Goal: Transaction & Acquisition: Purchase product/service

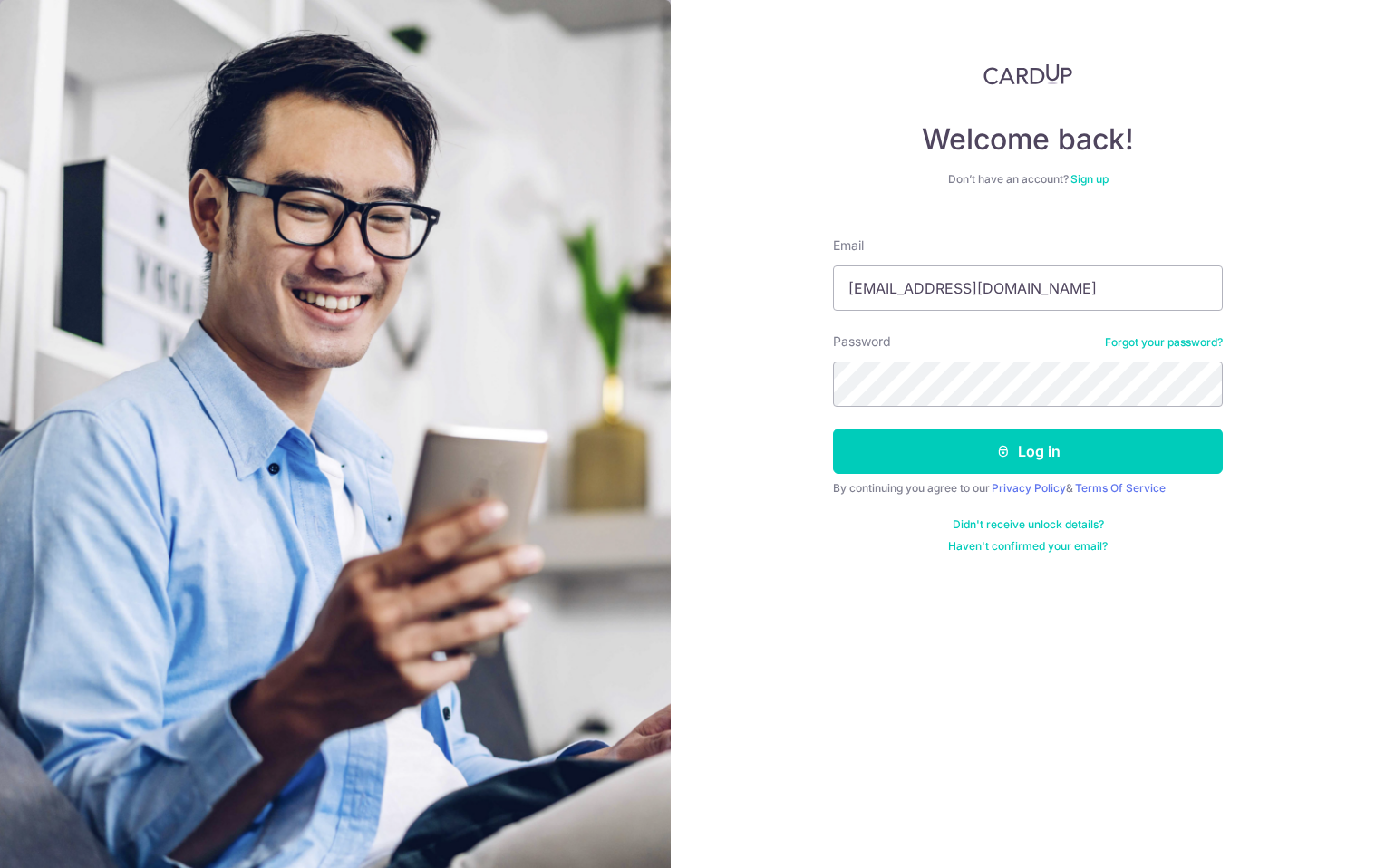
type input "ngkiat13@yahoo.com.sg"
click at [833, 429] on button "Log in" at bounding box center [1028, 452] width 390 height 46
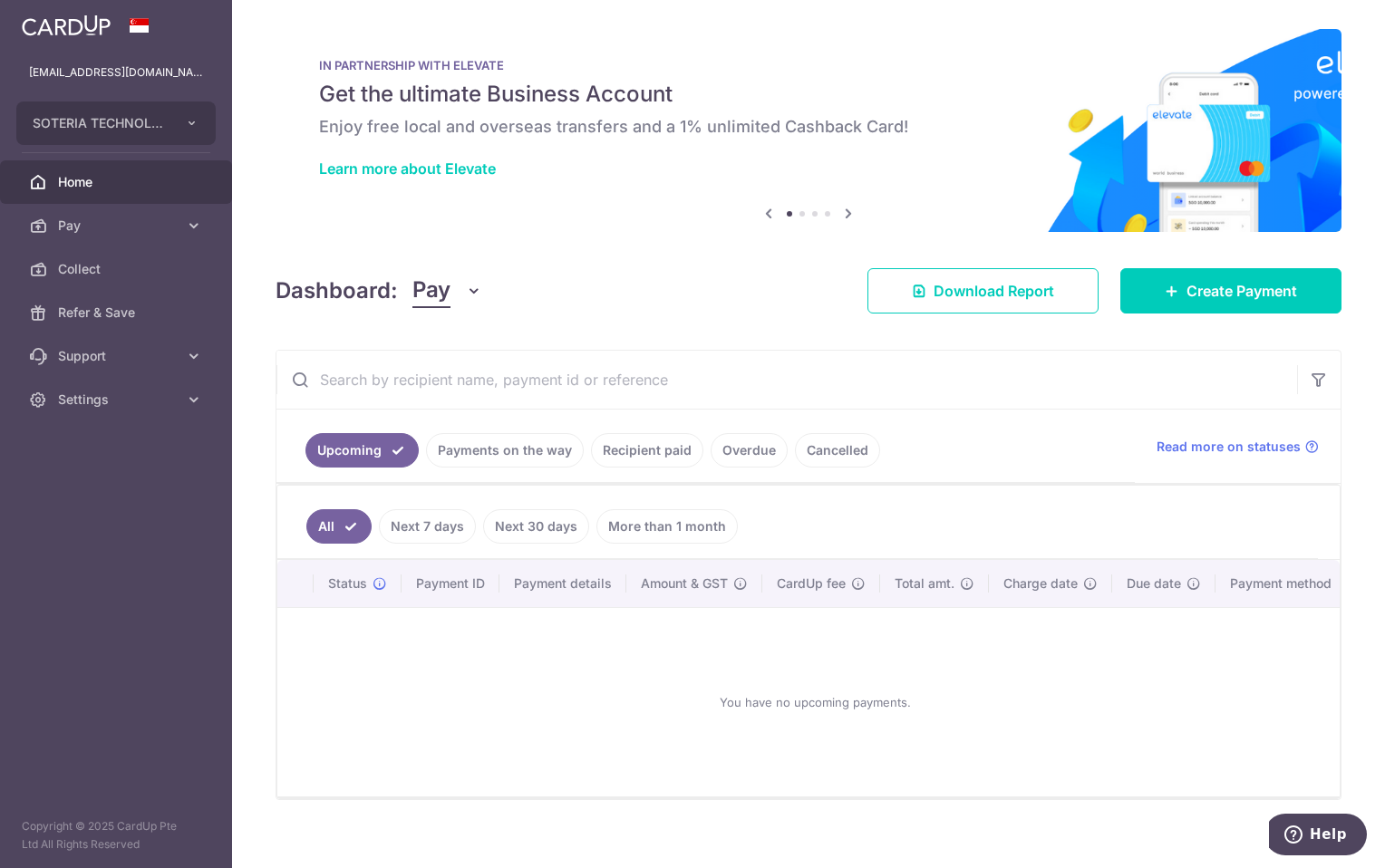
click at [635, 455] on link "Recipient paid" at bounding box center [647, 451] width 112 height 34
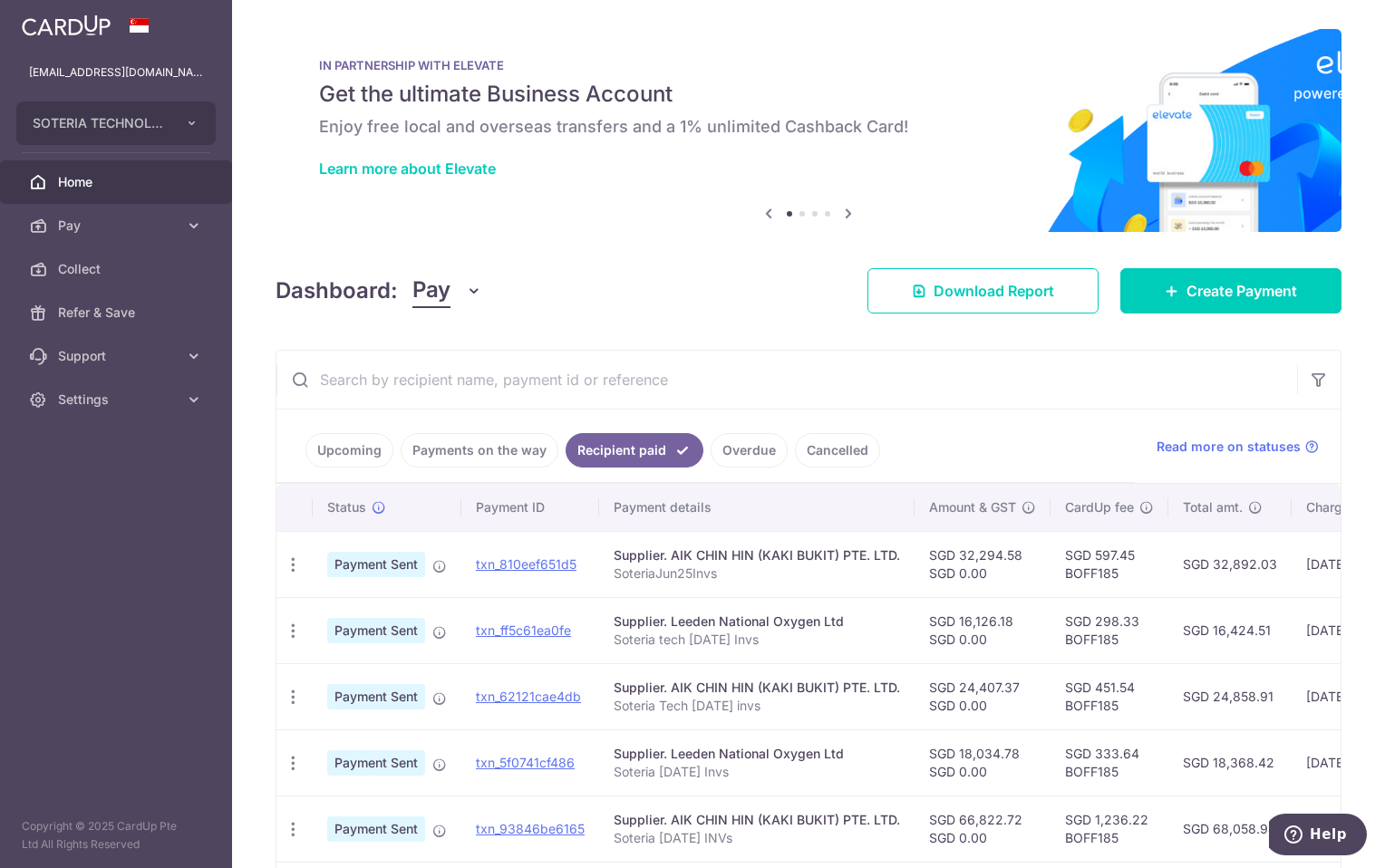
click at [454, 444] on link "Payments on the way" at bounding box center [479, 451] width 158 height 34
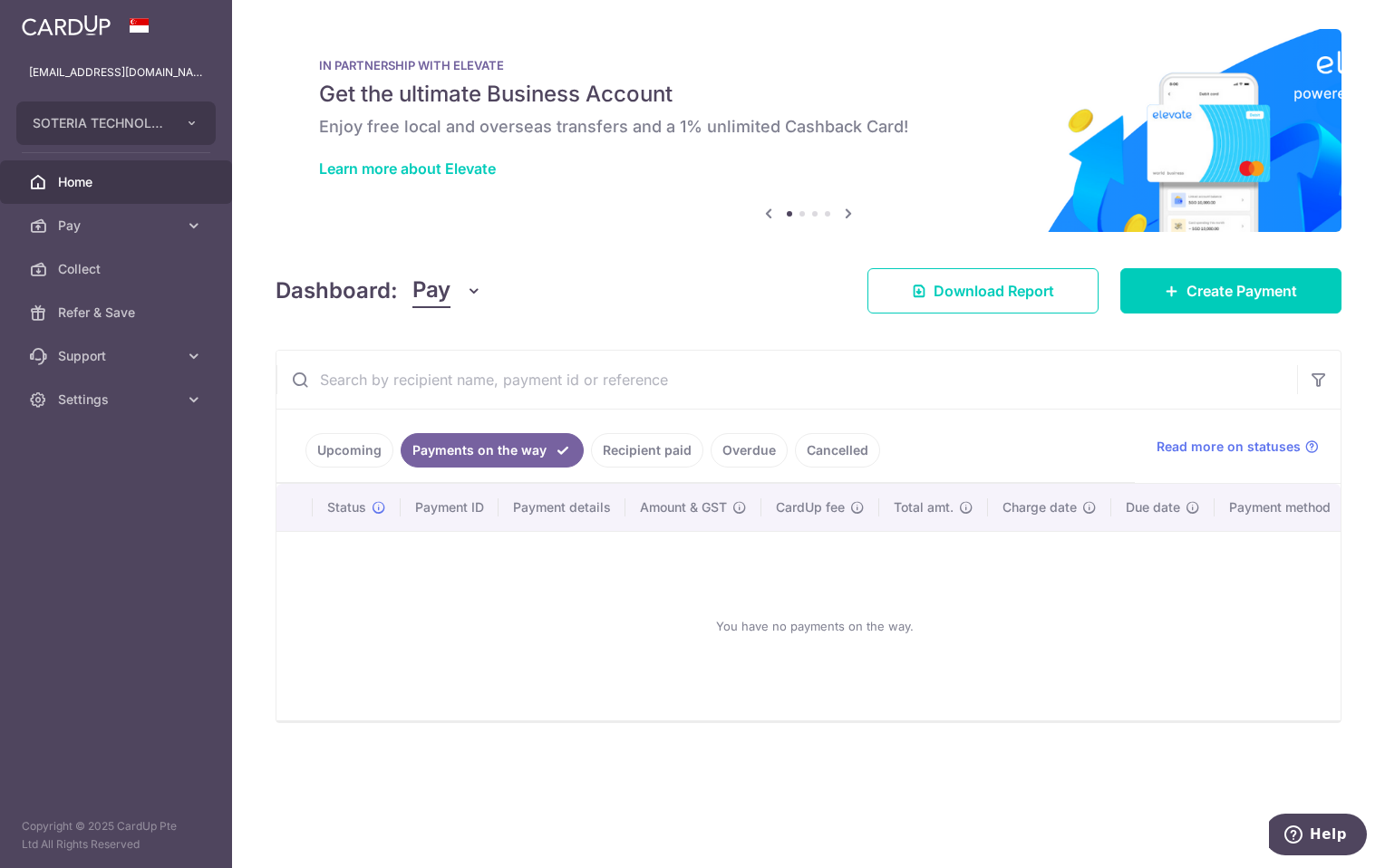
click at [336, 440] on link "Upcoming" at bounding box center [349, 451] width 88 height 34
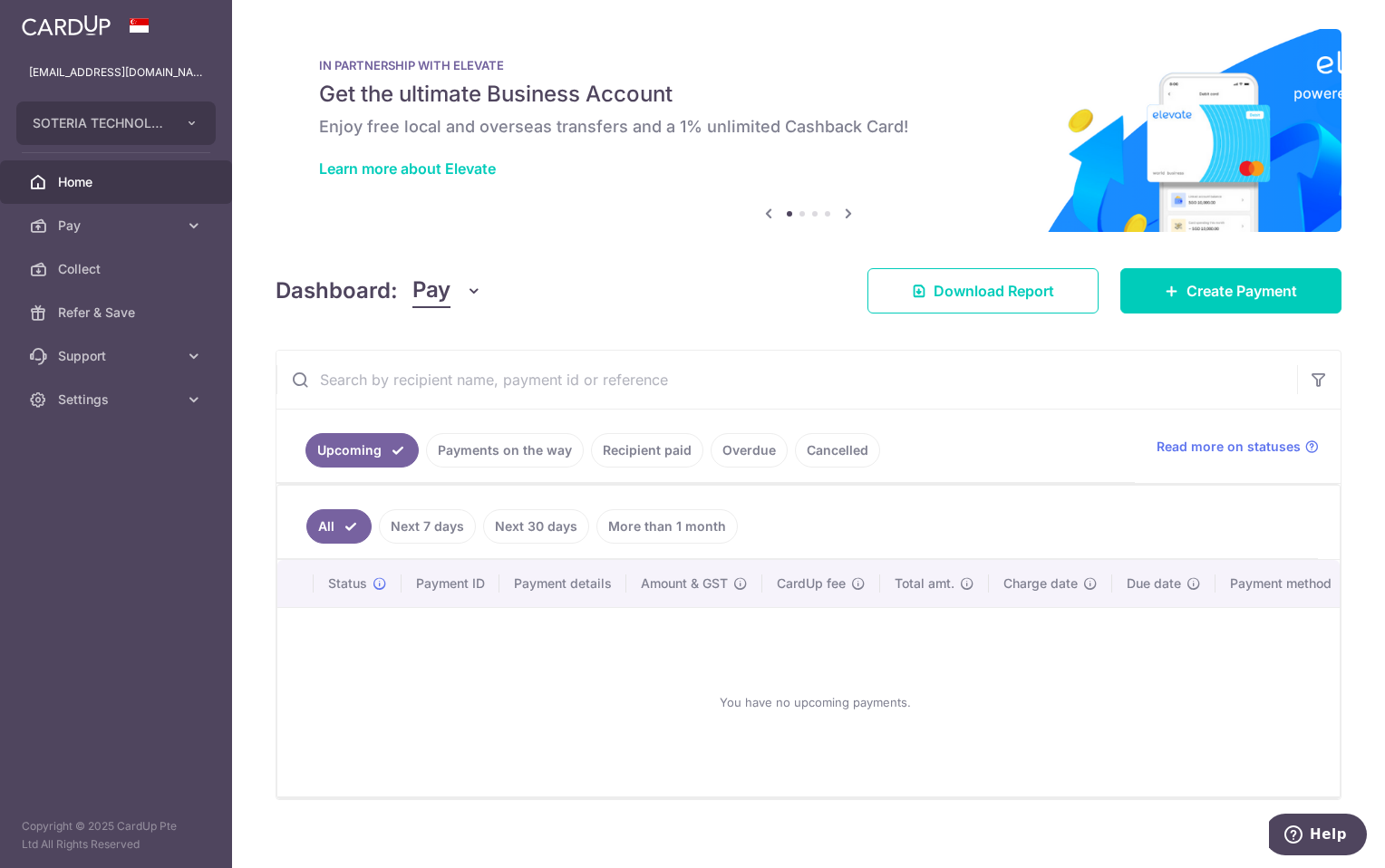
click at [616, 445] on link "Recipient paid" at bounding box center [647, 451] width 112 height 34
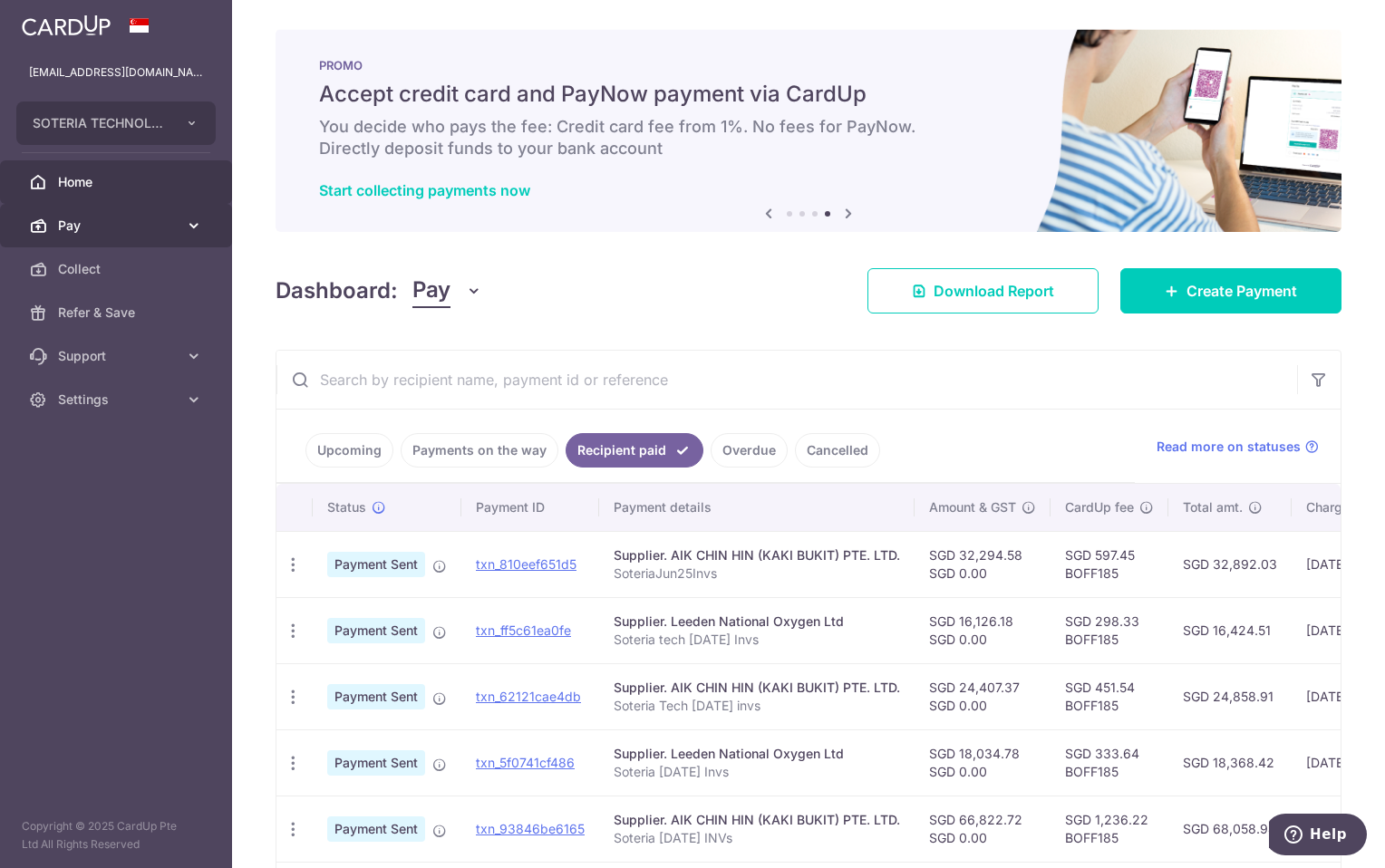
click at [95, 224] on span "Pay" at bounding box center [118, 225] width 120 height 18
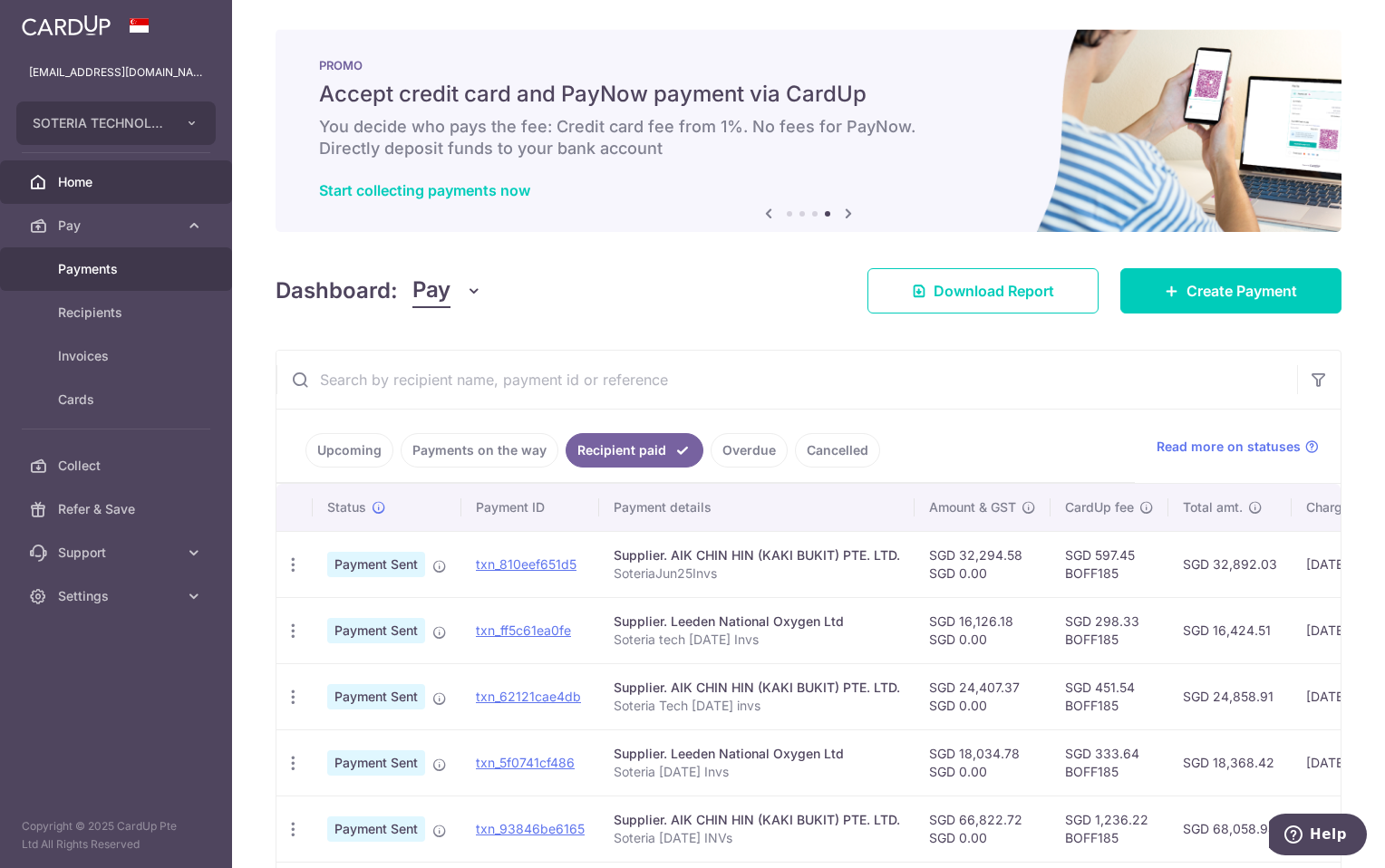
click at [95, 266] on span "Payments" at bounding box center [118, 269] width 120 height 18
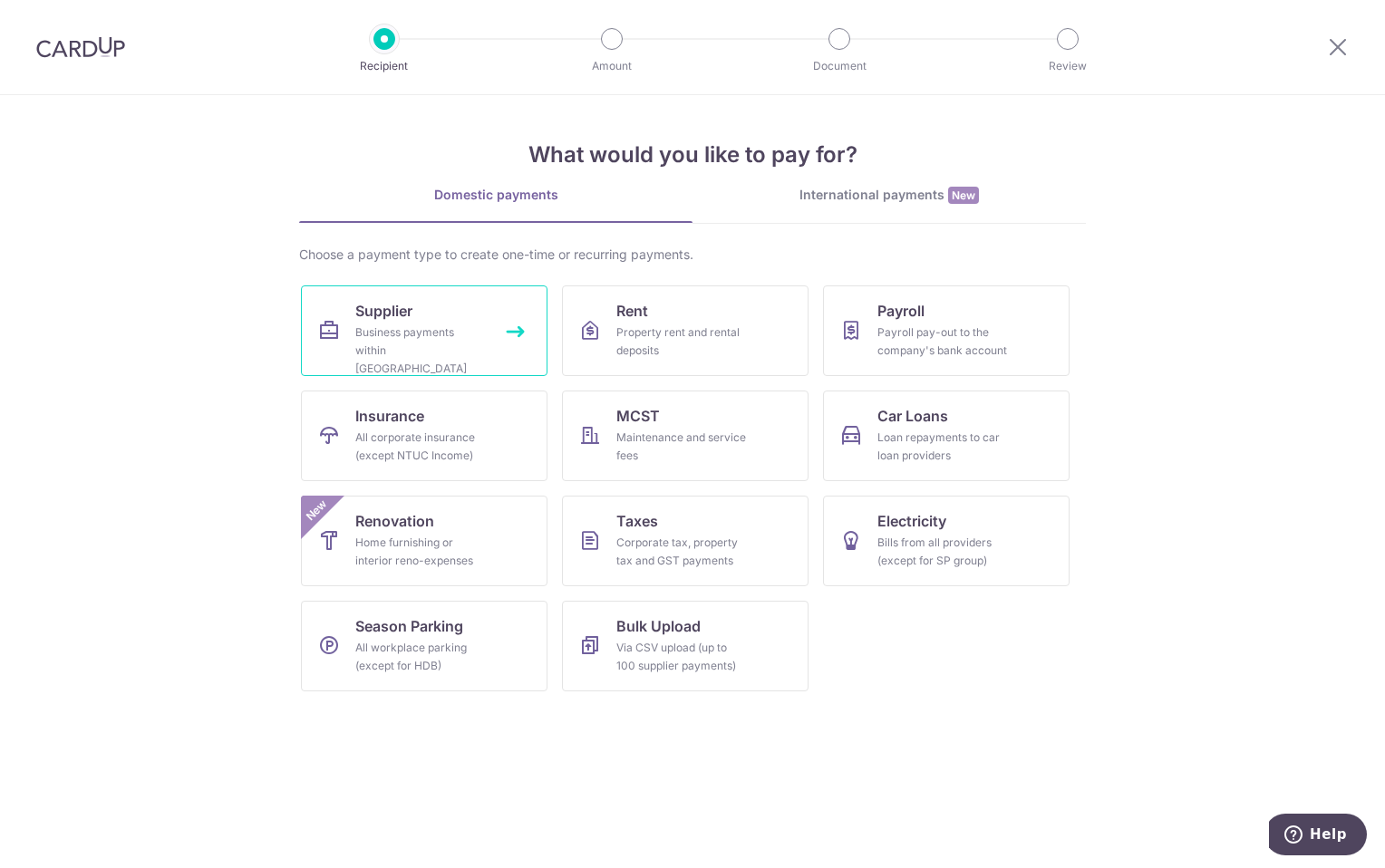
click at [435, 349] on div "Business payments within Singapore" at bounding box center [420, 350] width 130 height 54
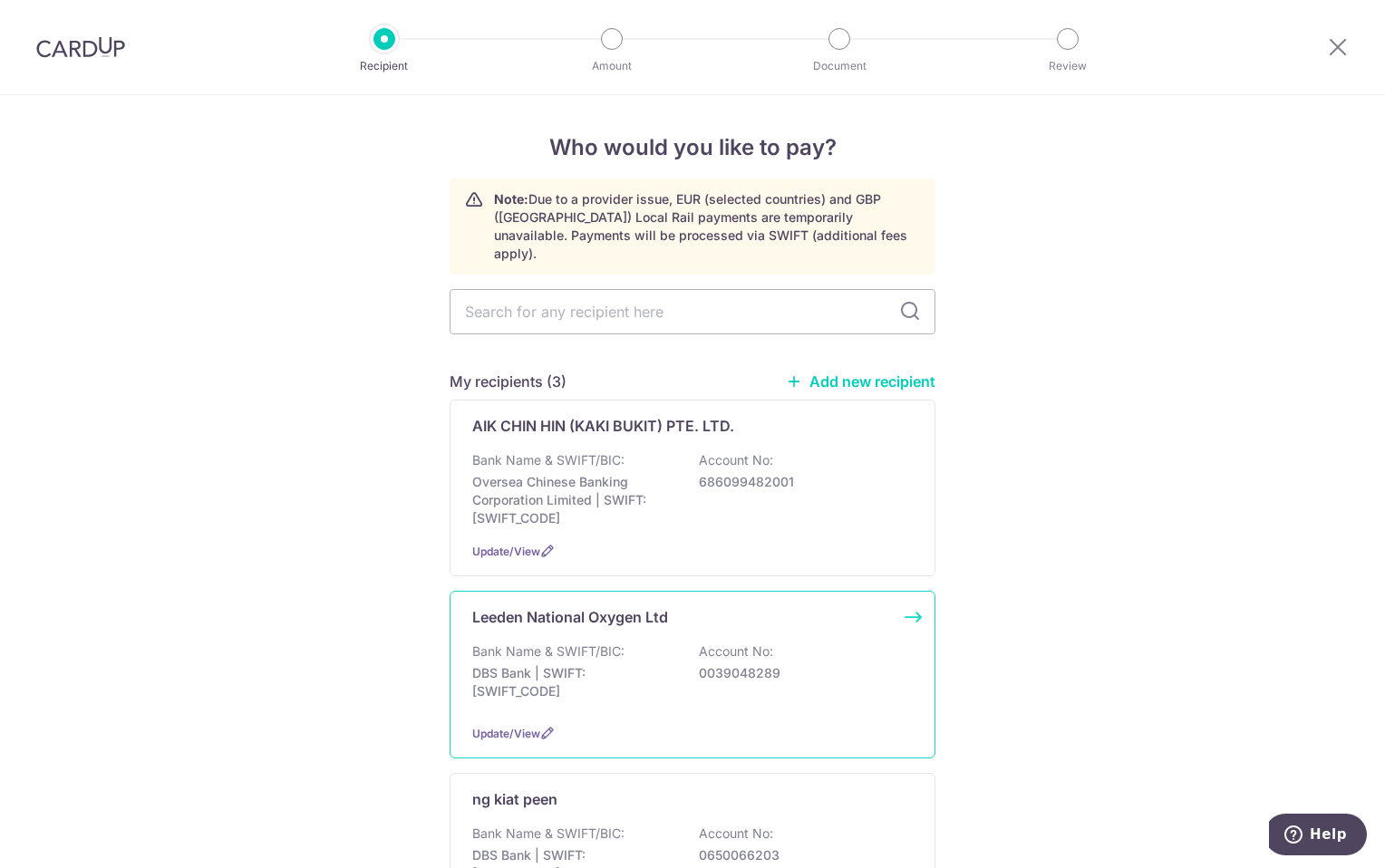
click at [563, 643] on p "Bank Name & SWIFT/BIC:" at bounding box center [549, 651] width 152 height 18
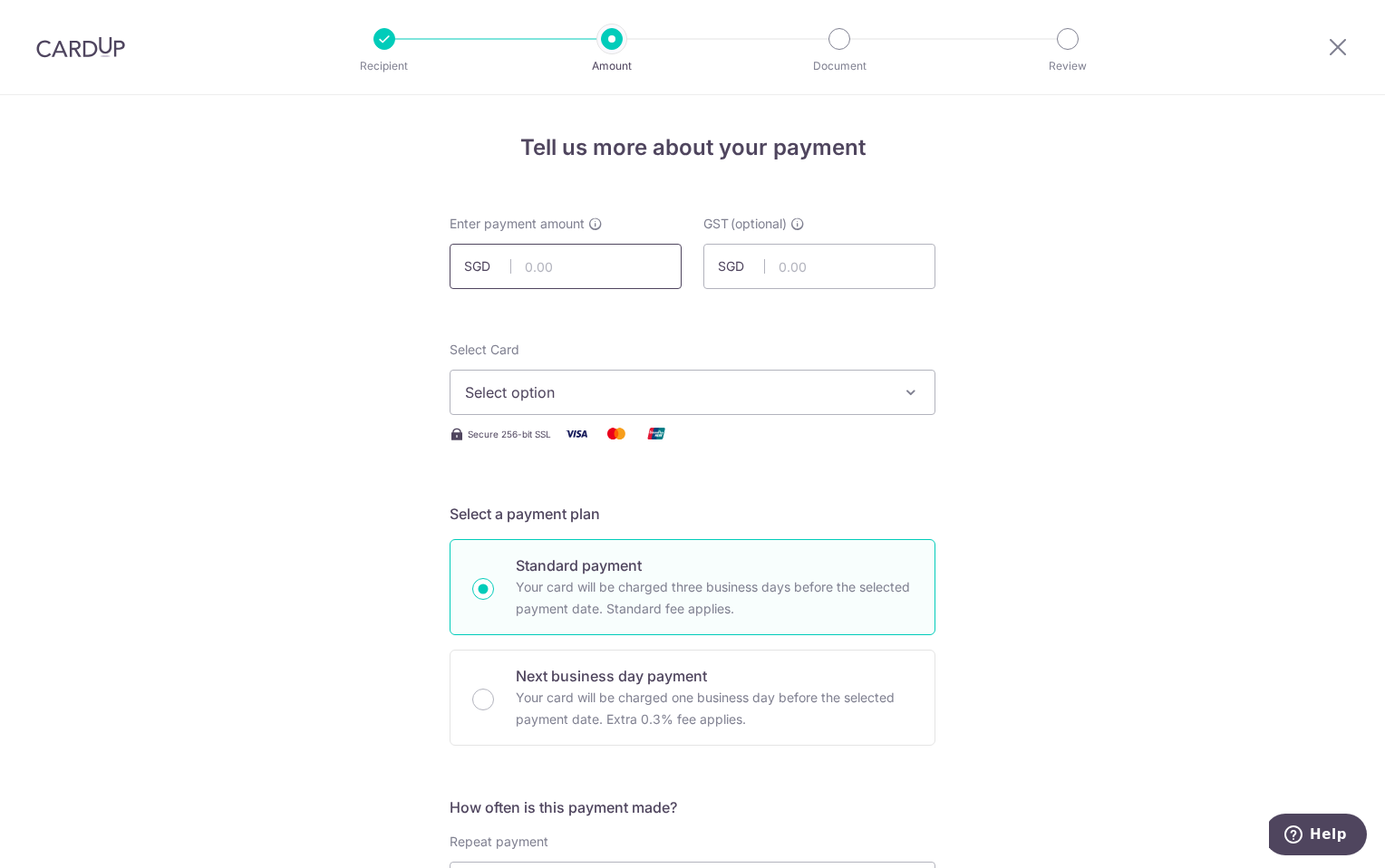
click at [593, 265] on input "text" at bounding box center [566, 266] width 232 height 46
type input "12,727.99"
click at [561, 397] on span "Select option" at bounding box center [676, 392] width 422 height 22
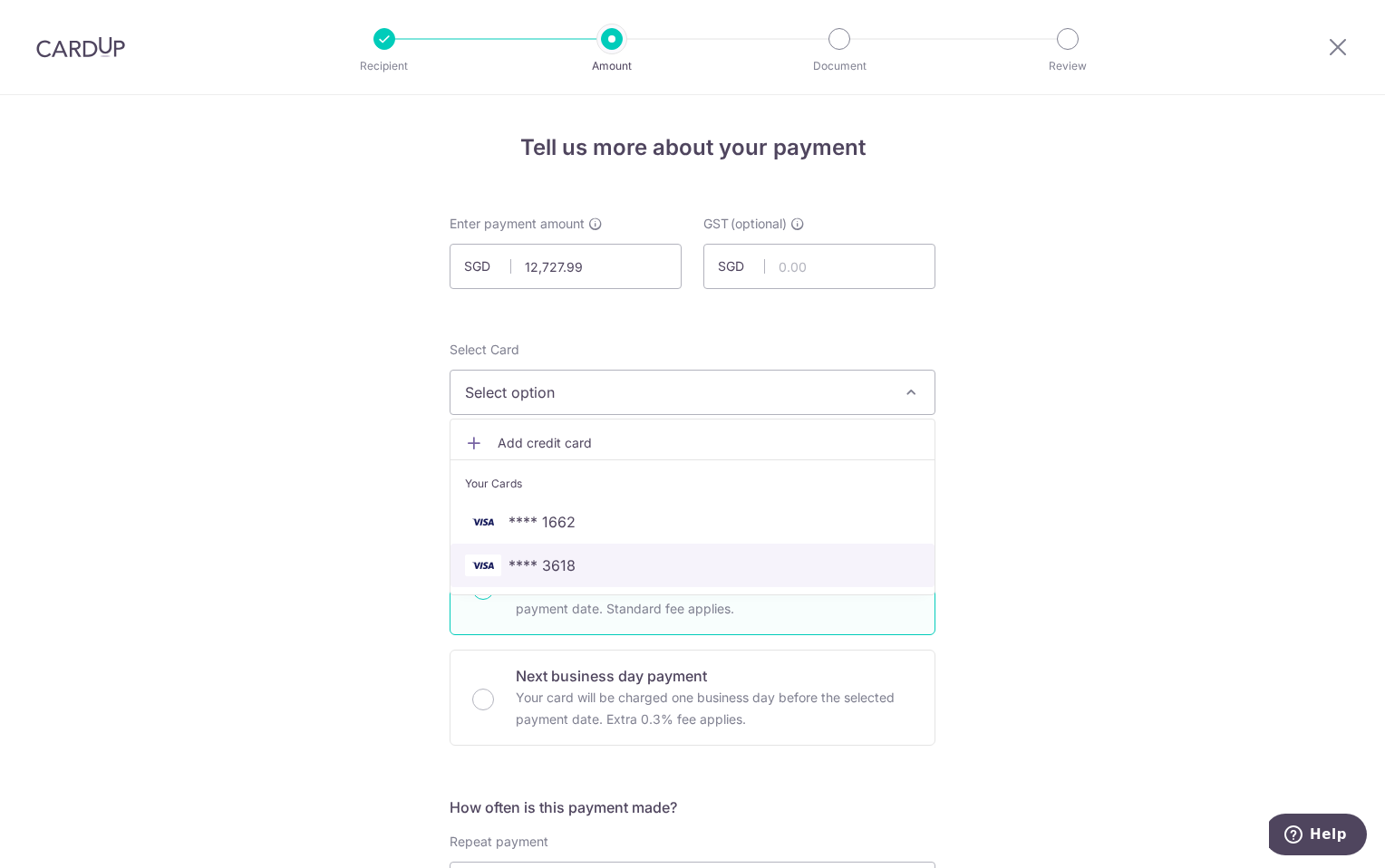
click at [574, 569] on span "**** 3618" at bounding box center [692, 565] width 455 height 22
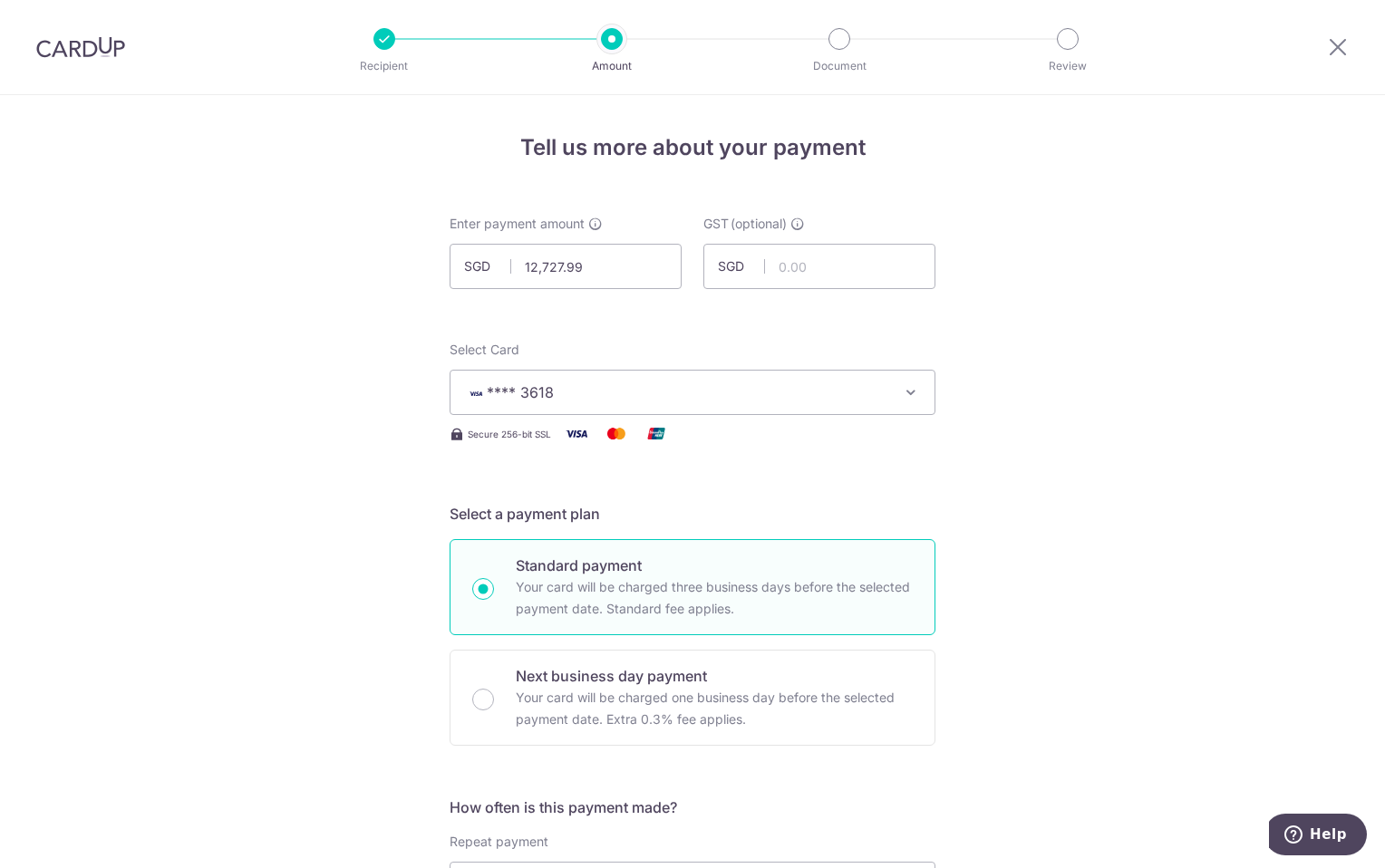
scroll to position [272, 0]
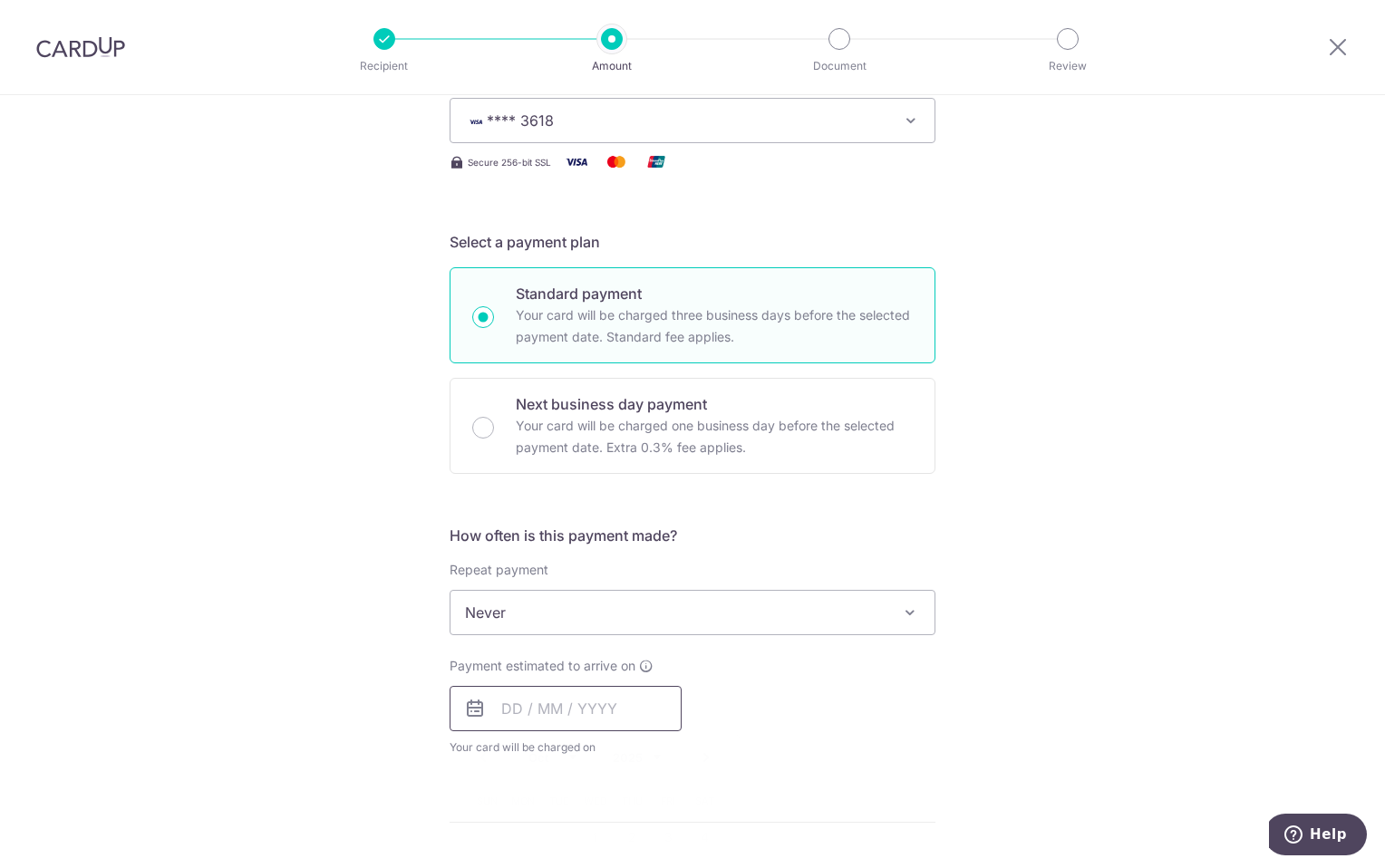
click at [577, 706] on input "text" at bounding box center [566, 708] width 232 height 46
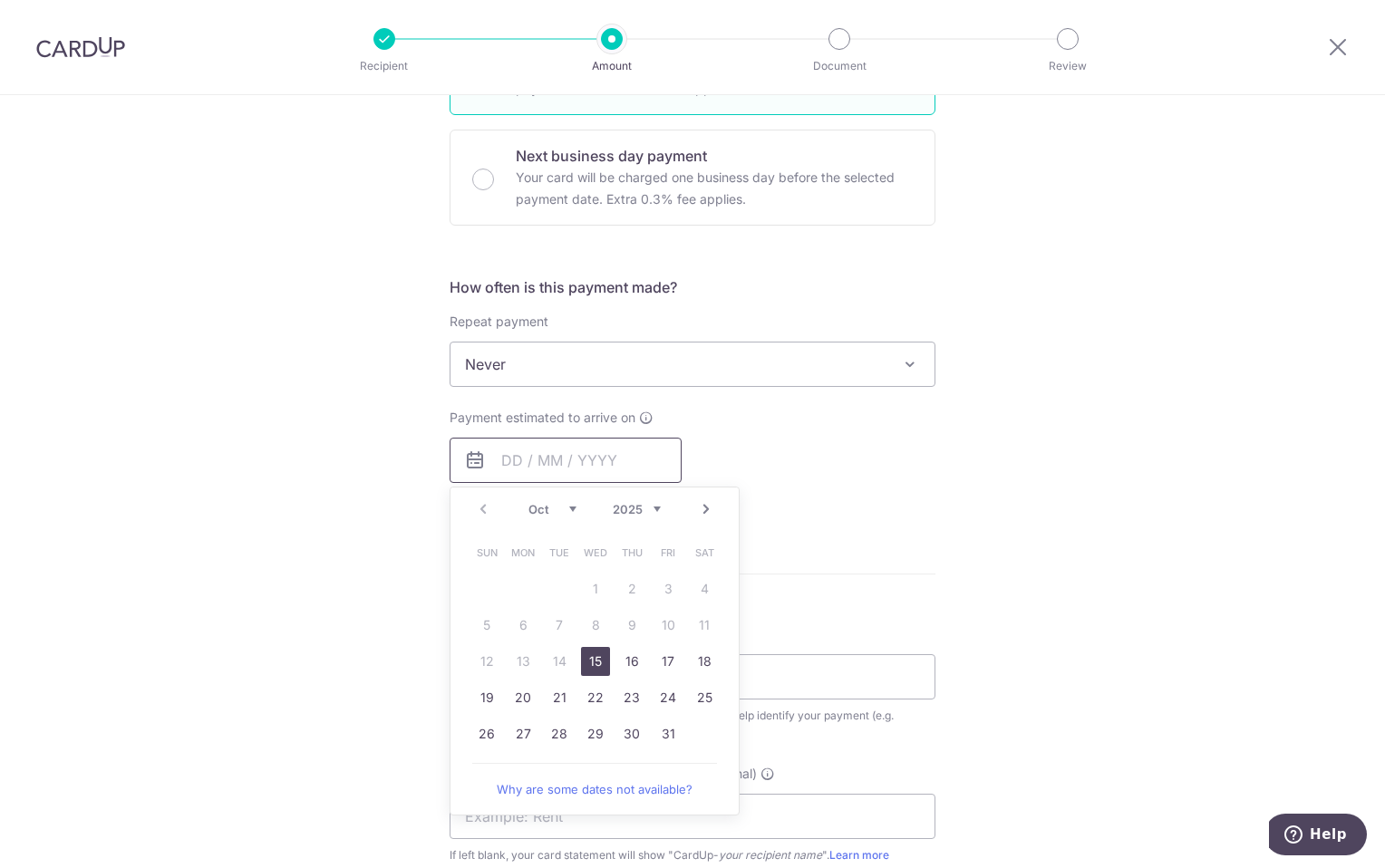
scroll to position [634, 0]
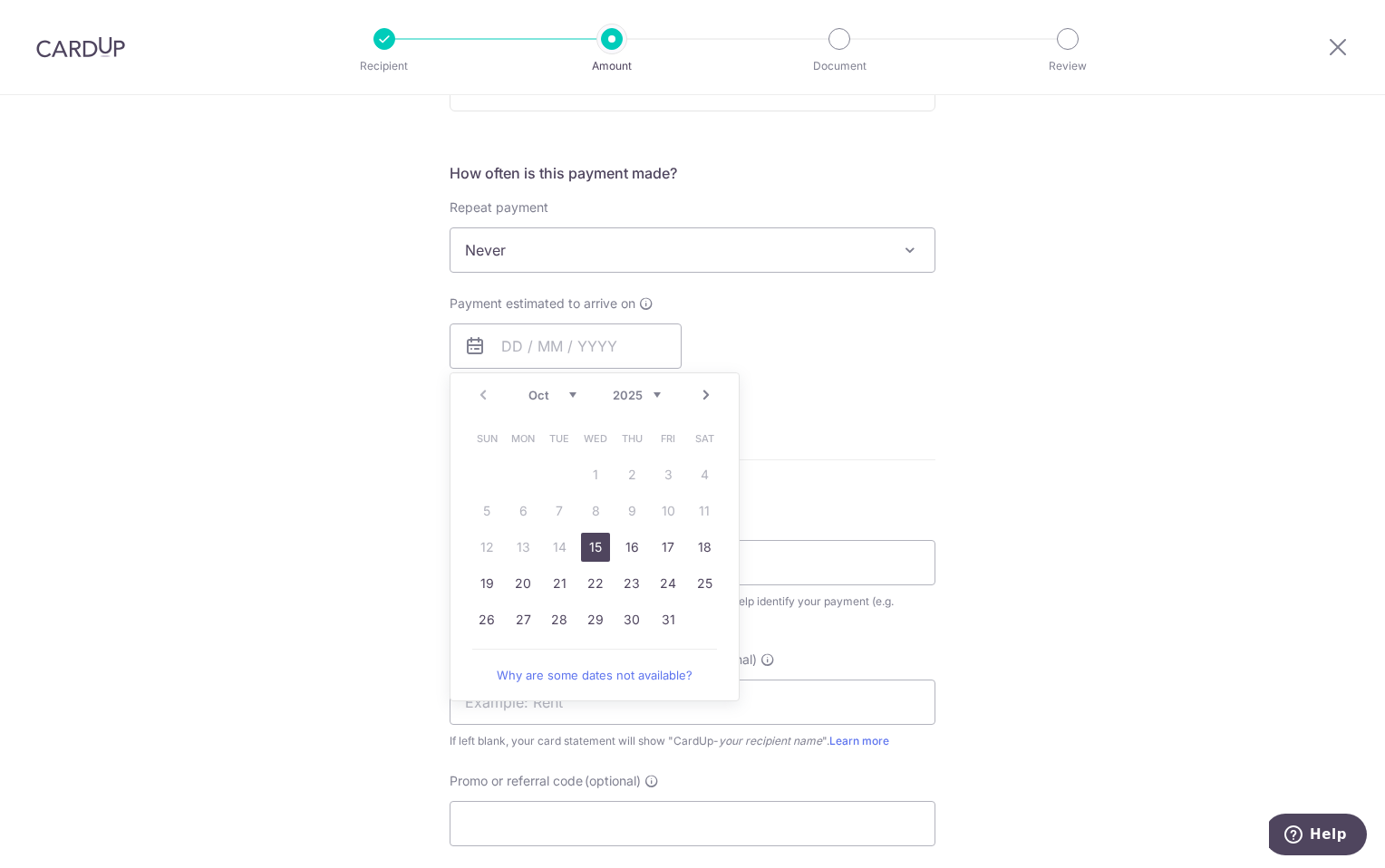
click at [592, 550] on link "15" at bounding box center [595, 547] width 29 height 29
type input "[DATE]"
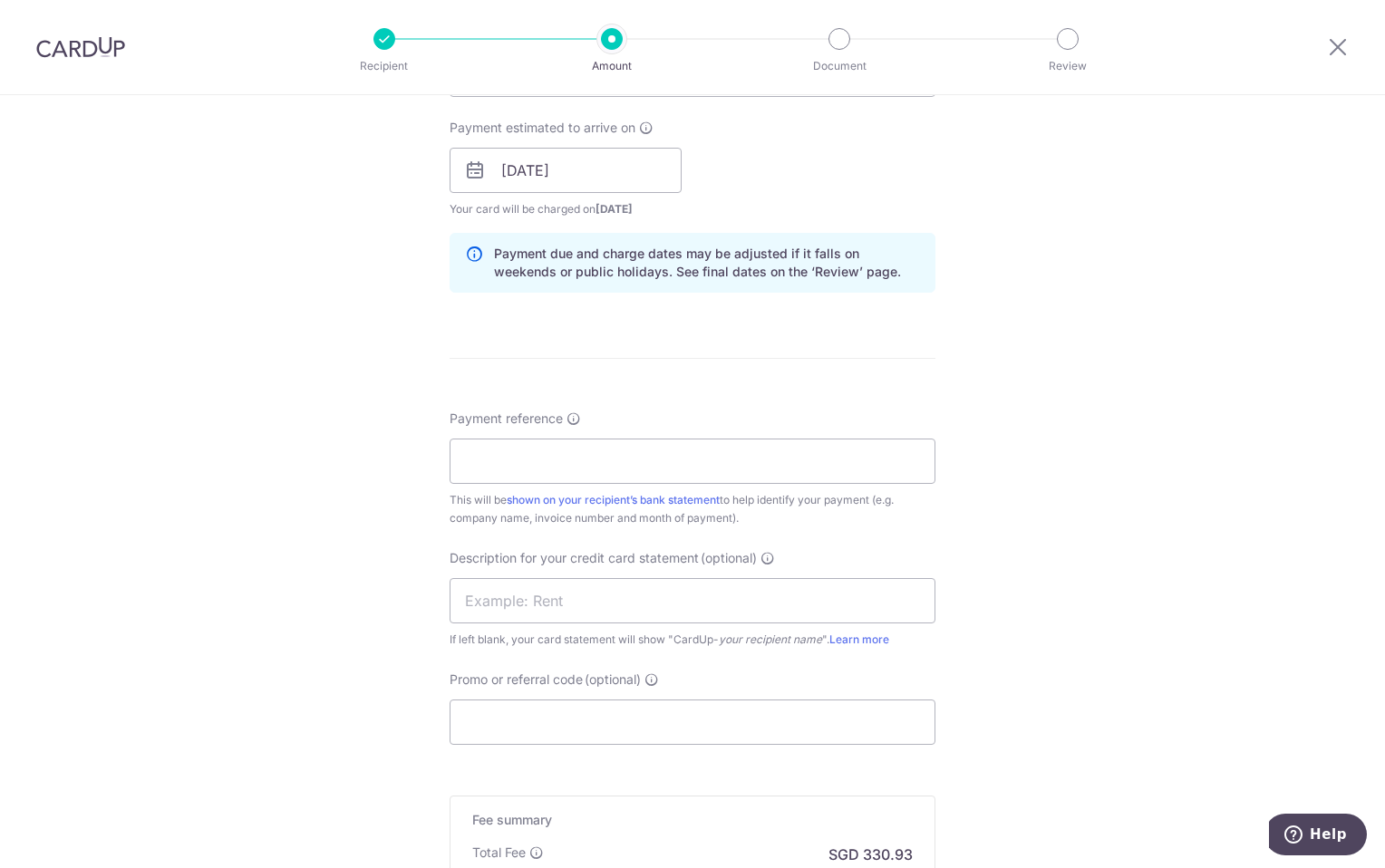
scroll to position [996, 0]
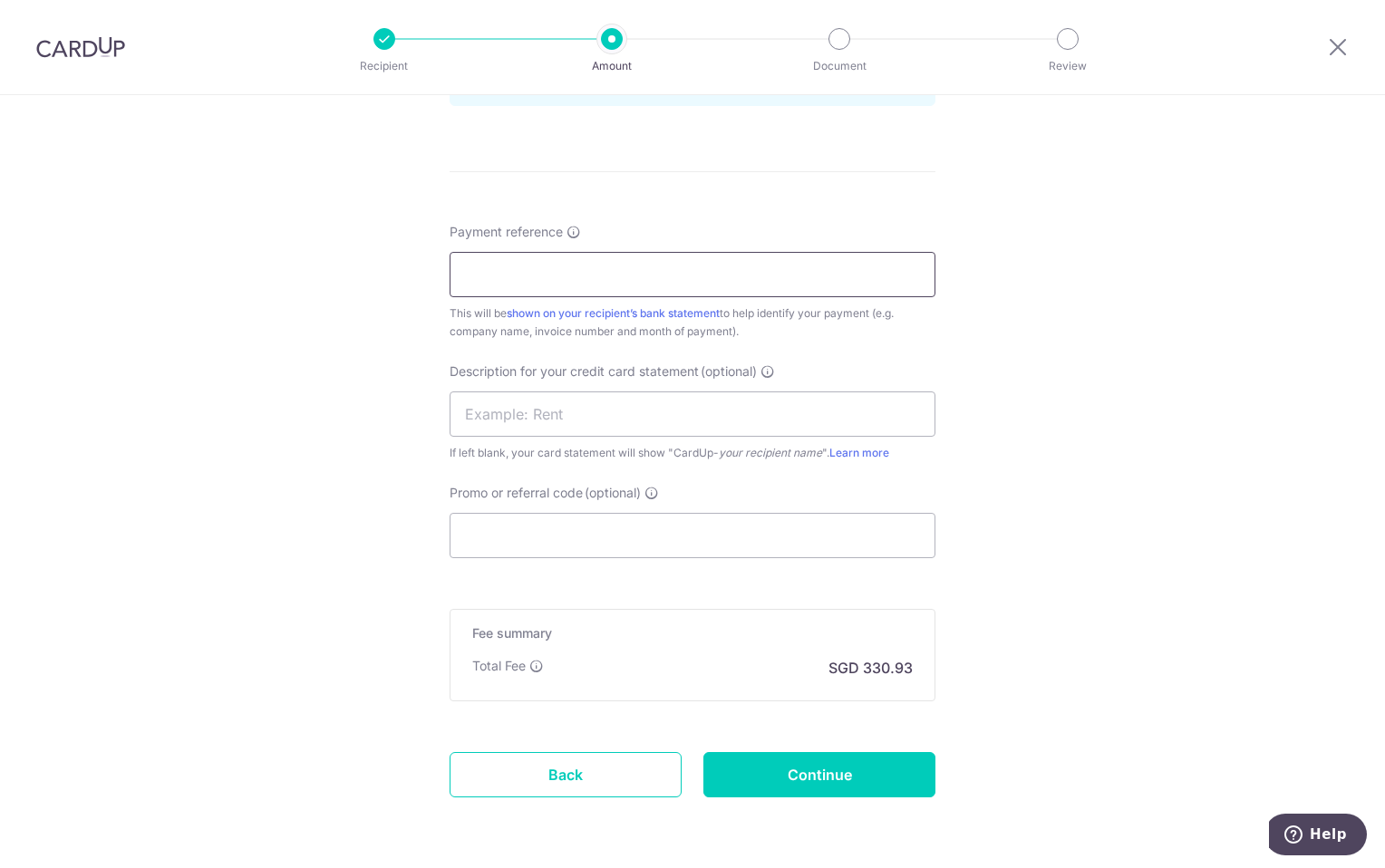
click at [585, 280] on input "Payment reference" at bounding box center [692, 275] width 486 height 46
type input "SoteriaAug25Invs"
click at [553, 417] on input "text" at bounding box center [692, 415] width 486 height 46
type input "LeedenAug25Invs"
click at [572, 534] on input "Promo or referral code (optional)" at bounding box center [692, 535] width 486 height 46
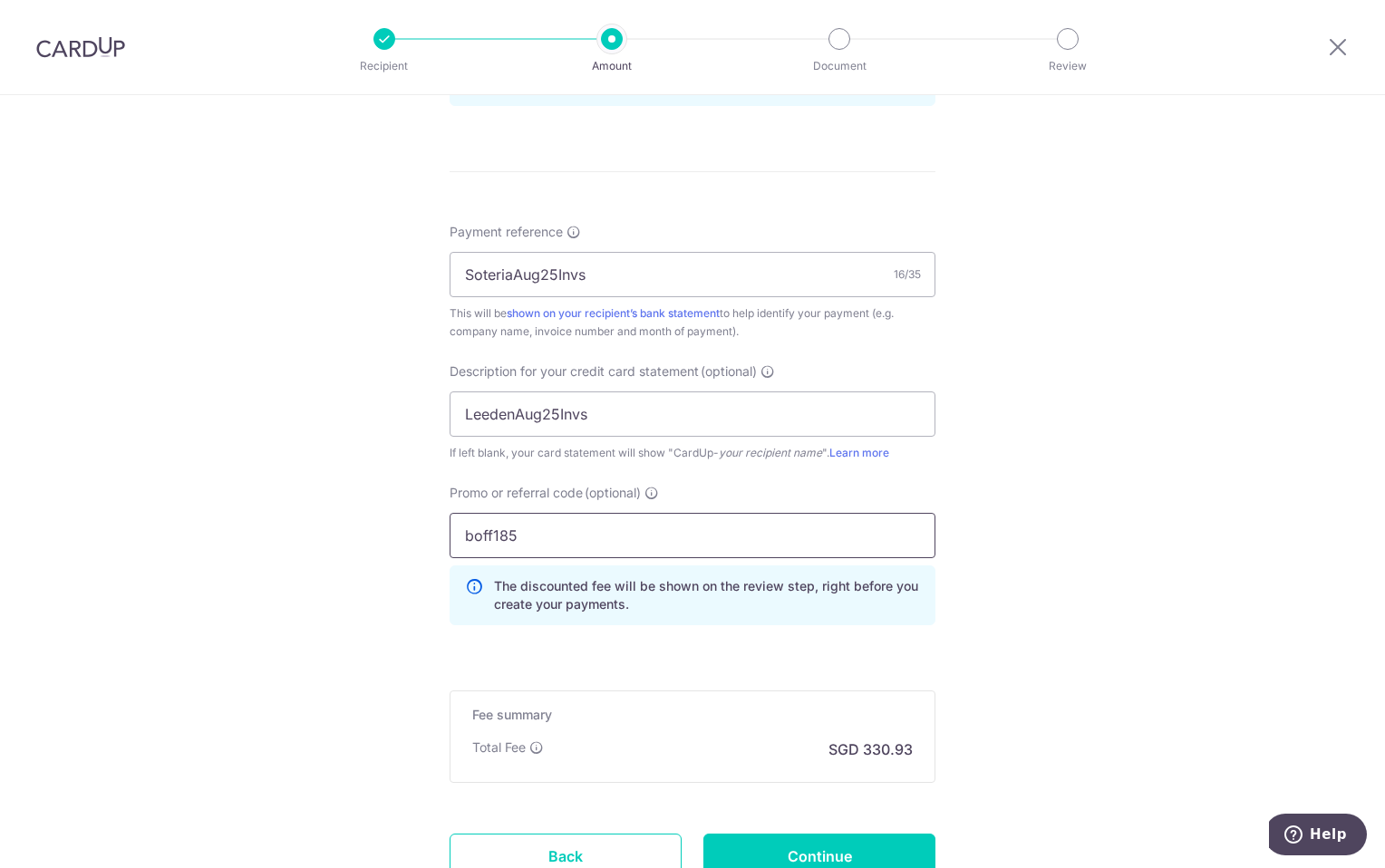
type input "boff185"
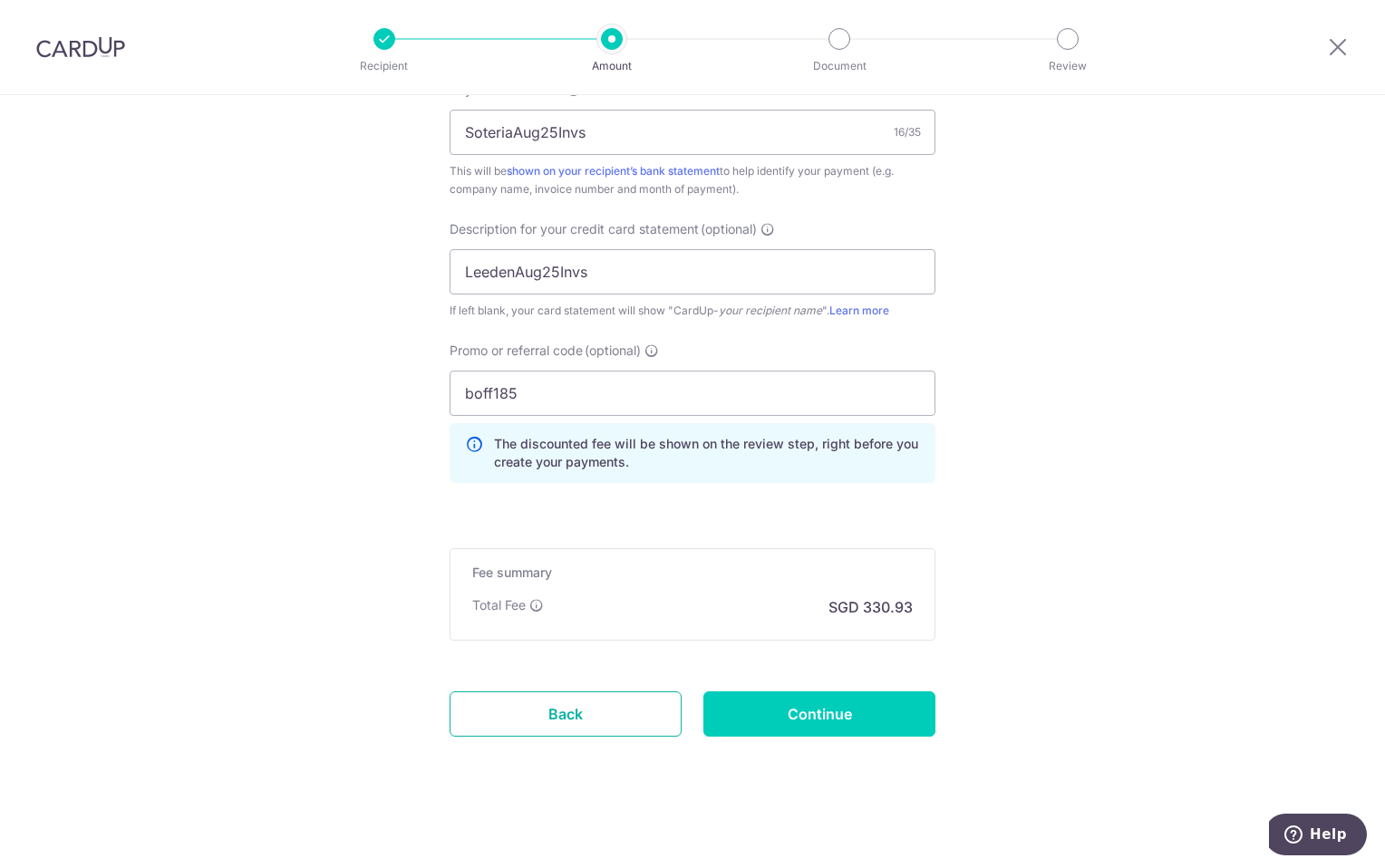
scroll to position [1144, 0]
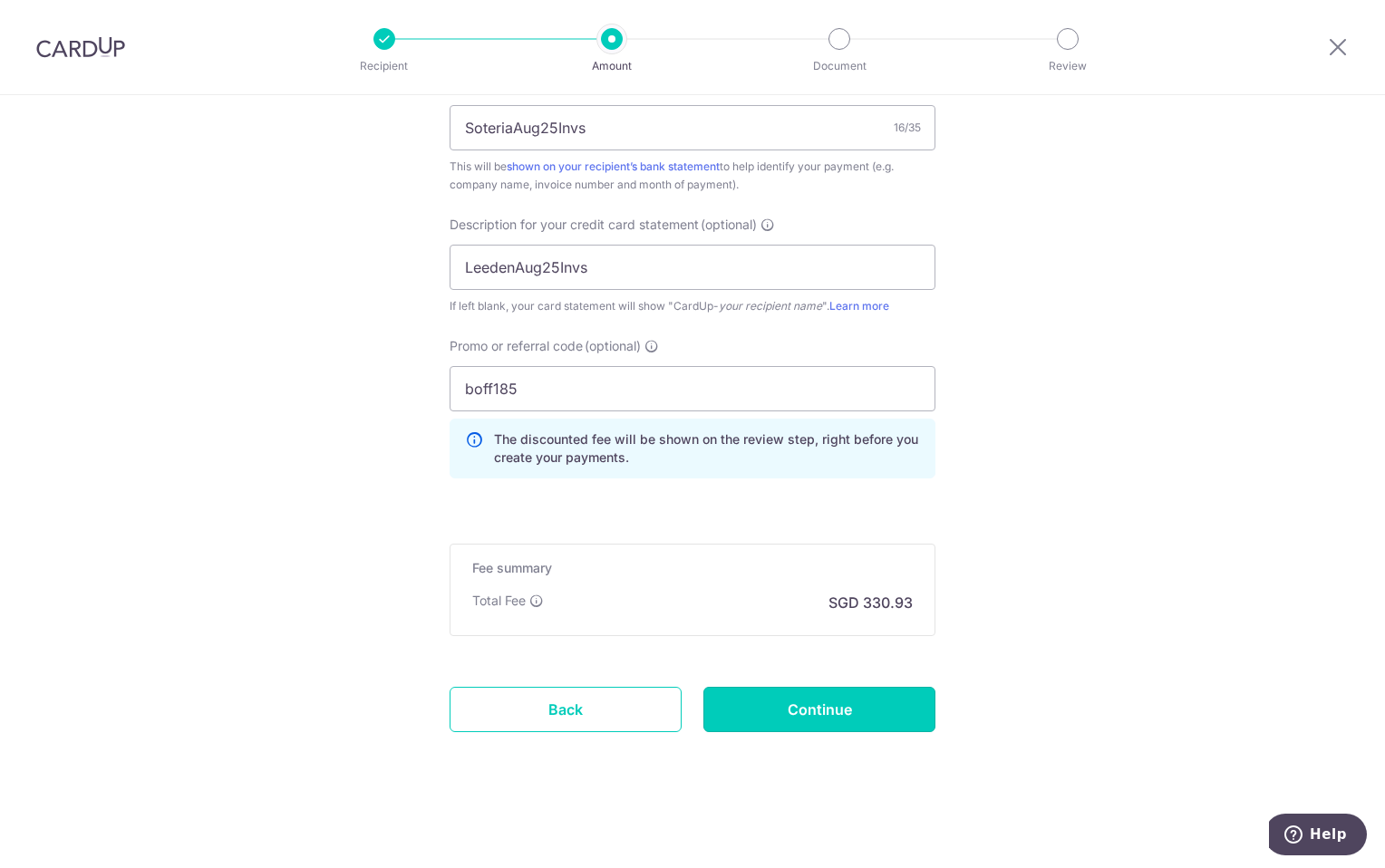
click at [814, 711] on input "Continue" at bounding box center [820, 709] width 232 height 46
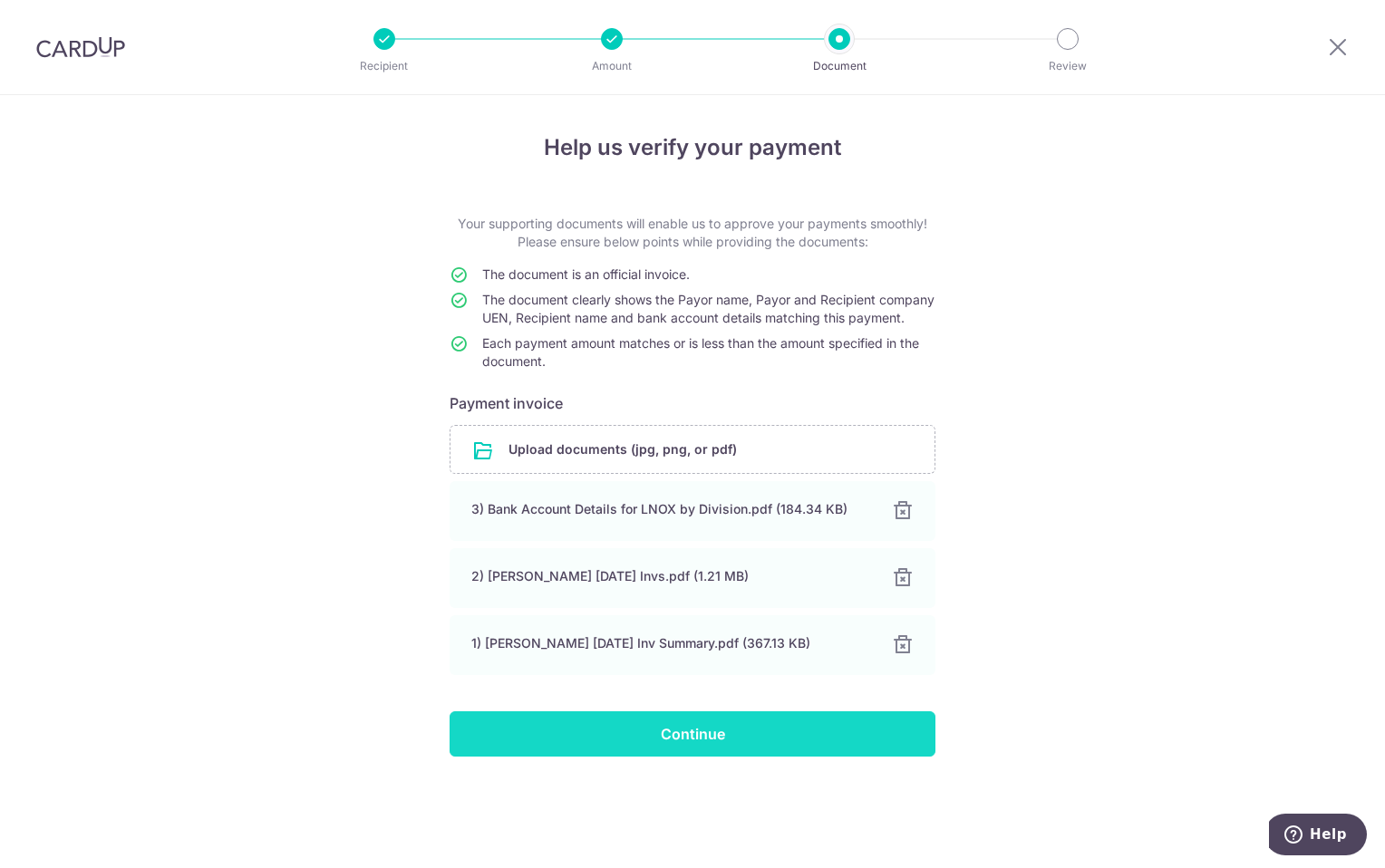
click at [692, 755] on input "Continue" at bounding box center [692, 734] width 486 height 46
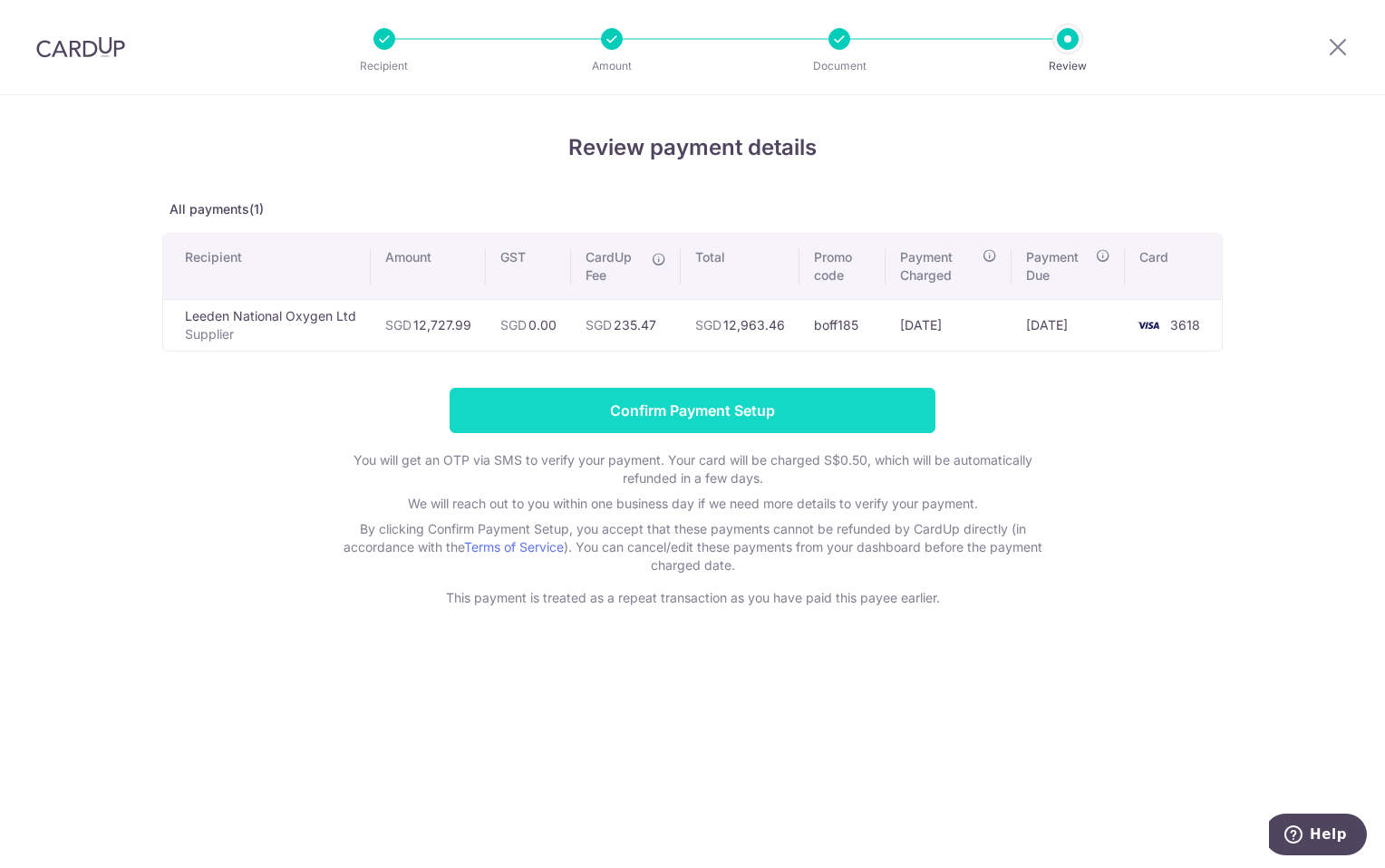
click at [740, 415] on input "Confirm Payment Setup" at bounding box center [692, 411] width 486 height 46
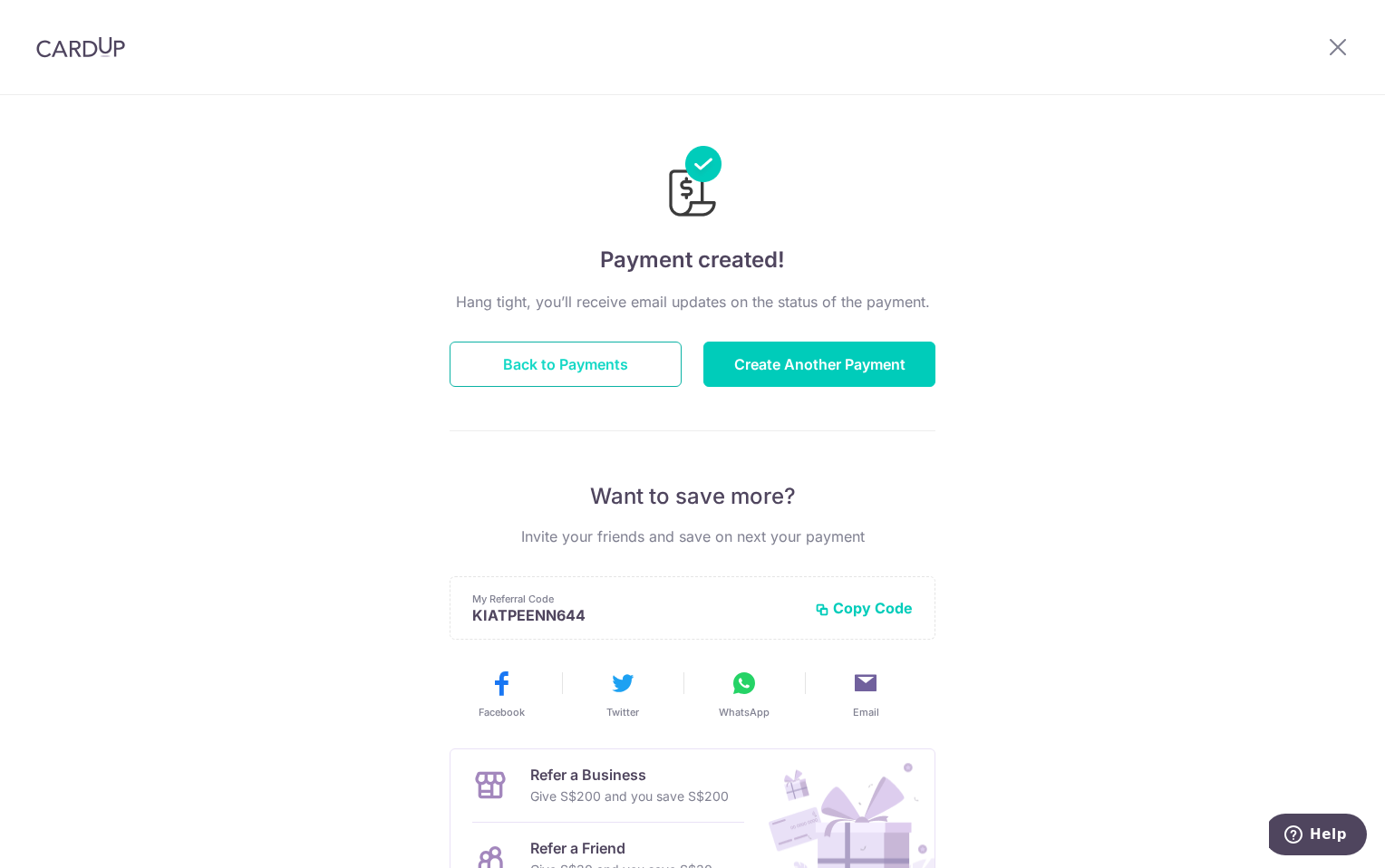
click at [611, 367] on button "Back to Payments" at bounding box center [566, 364] width 232 height 46
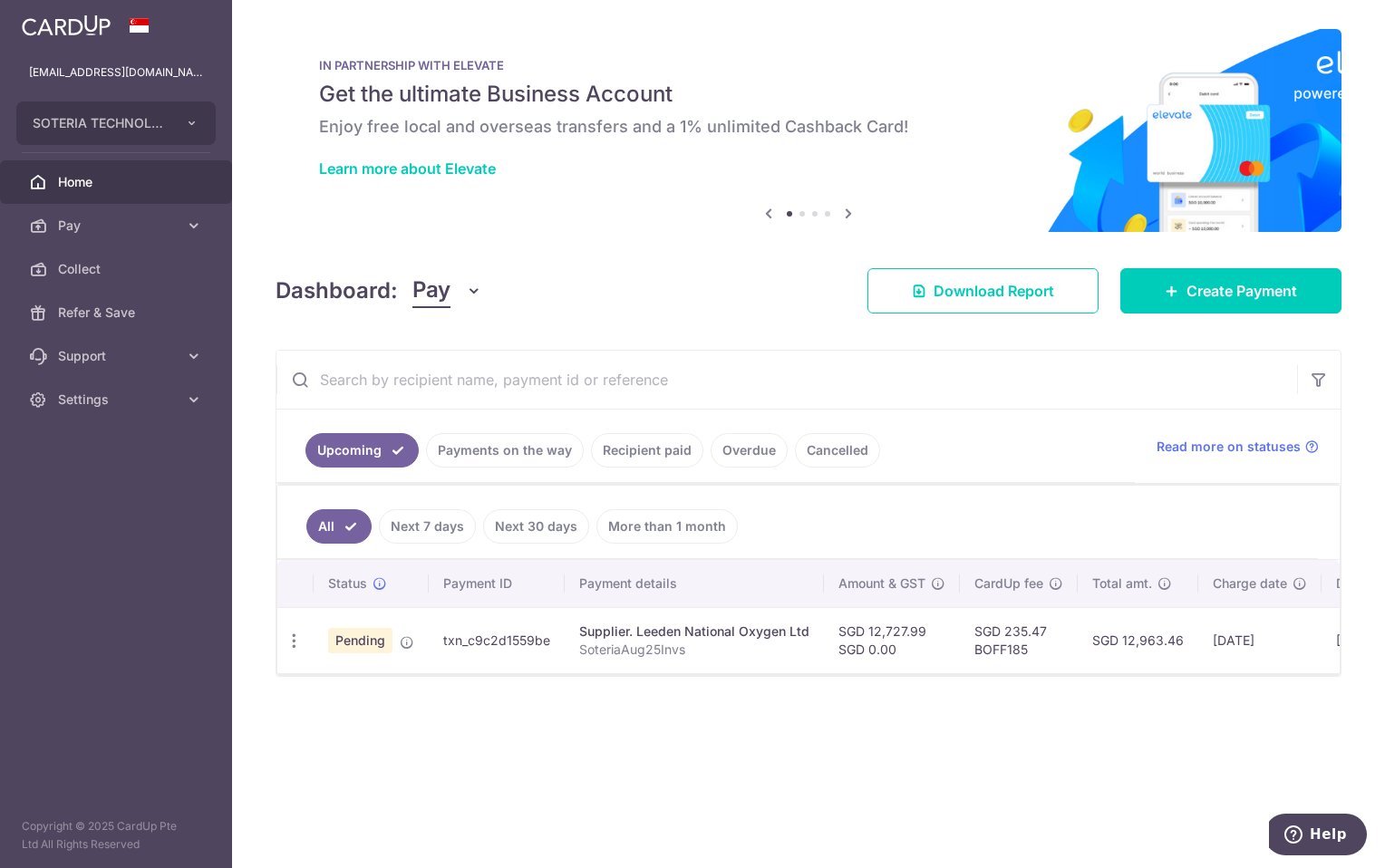
click at [83, 179] on span "Home" at bounding box center [118, 182] width 120 height 18
